Goal: Obtain resource: Obtain resource

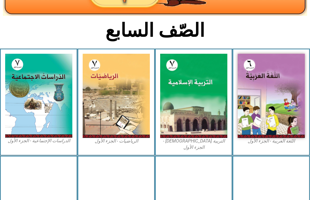
scroll to position [115, 0]
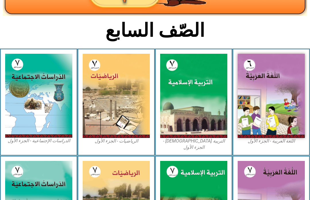
click at [207, 76] on img at bounding box center [193, 96] width 67 height 84
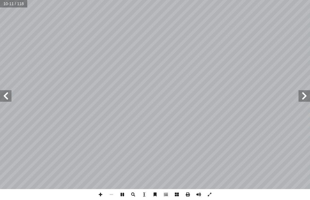
click at [303, 94] on span at bounding box center [304, 95] width 11 height 11
click at [4, 92] on span at bounding box center [5, 95] width 11 height 11
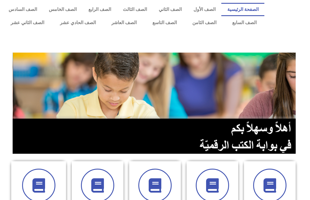
click at [248, 23] on link "الصف السابع" at bounding box center [244, 22] width 40 height 13
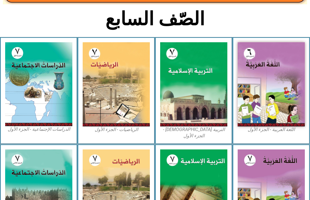
scroll to position [126, 0]
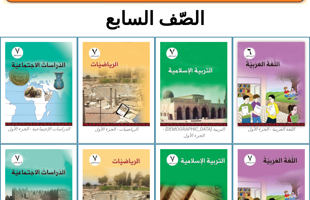
click at [191, 88] on img at bounding box center [193, 84] width 67 height 84
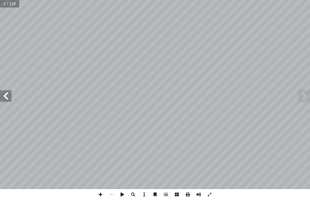
click at [8, 94] on span at bounding box center [5, 95] width 11 height 11
click at [9, 92] on span at bounding box center [5, 95] width 11 height 11
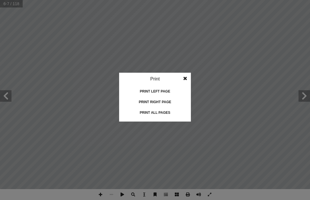
click at [214, 171] on idv "Print Print current page Print left page Print right page Print all pages" at bounding box center [155, 100] width 310 height 200
click at [195, 181] on idv "Print Print current page Print left page Print right page Print all pages" at bounding box center [155, 100] width 310 height 200
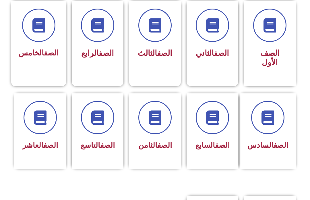
scroll to position [159, 0]
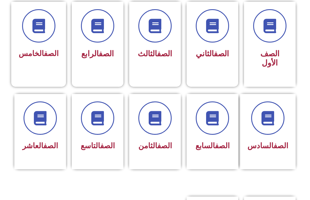
click at [208, 150] on span "الصف السابع" at bounding box center [213, 145] width 34 height 9
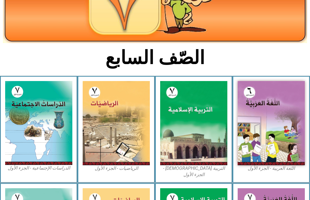
scroll to position [87, 0]
click at [195, 123] on img at bounding box center [193, 123] width 67 height 84
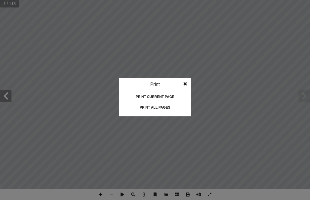
click at [171, 106] on div "Print all pages" at bounding box center [154, 107] width 57 height 9
